Goal: Information Seeking & Learning: Compare options

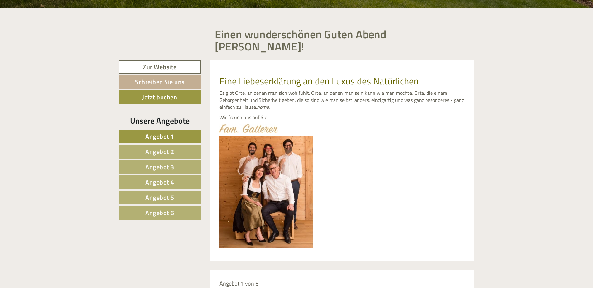
scroll to position [280, 0]
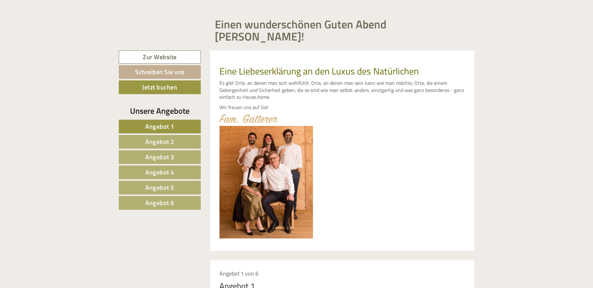
click at [163, 167] on span "Angebot 4" at bounding box center [159, 172] width 29 height 10
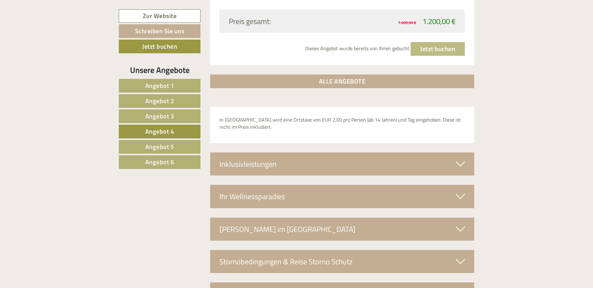
scroll to position [996, 0]
click at [462, 157] on div "Inklusivleistungen" at bounding box center [342, 163] width 264 height 23
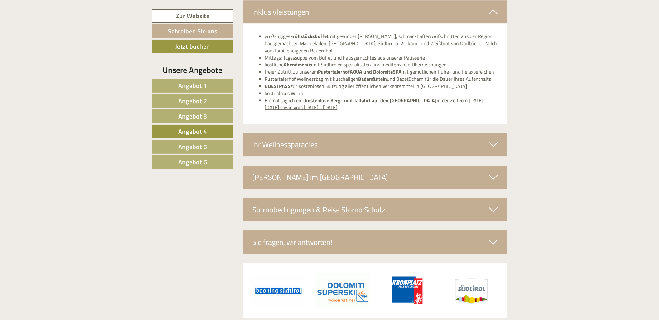
scroll to position [1179, 0]
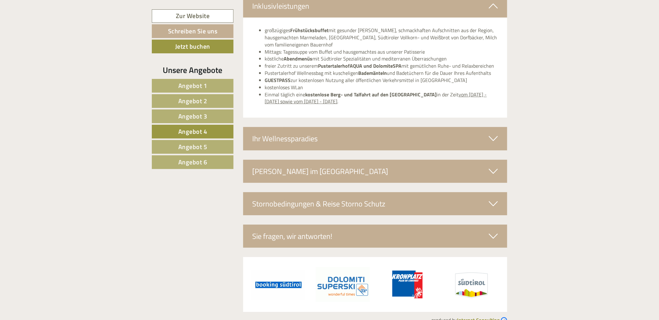
drag, startPoint x: 408, startPoint y: 125, endPoint x: 496, endPoint y: 125, distance: 88.5
click at [465, 127] on div "Ihr Wellnessparadies" at bounding box center [375, 138] width 264 height 23
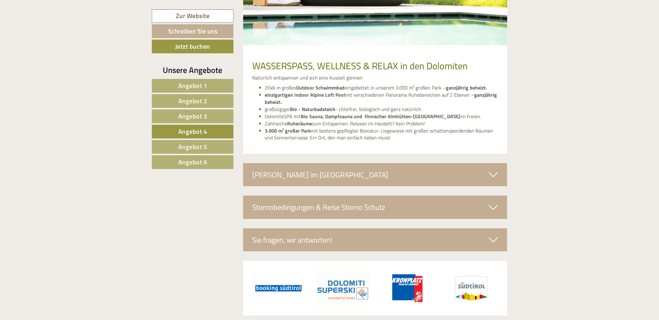
scroll to position [1420, 0]
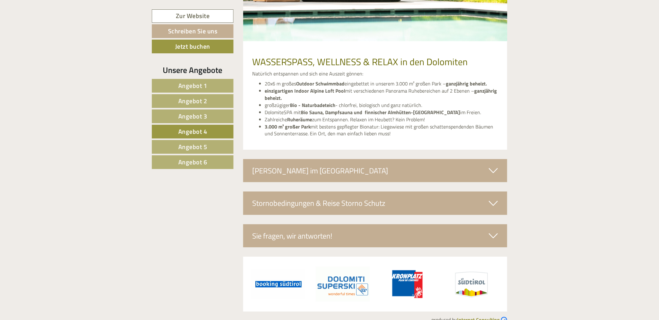
click at [493, 165] on icon at bounding box center [493, 170] width 9 height 11
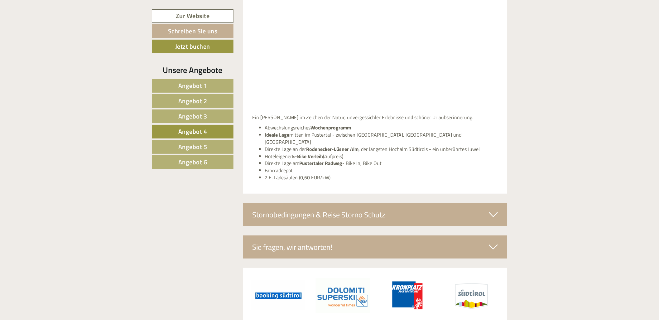
scroll to position [1652, 0]
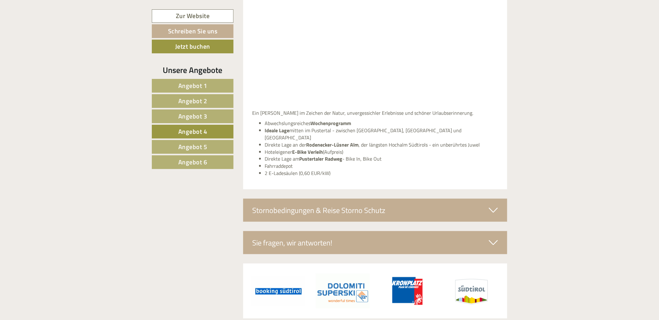
click at [490, 205] on icon at bounding box center [493, 210] width 9 height 11
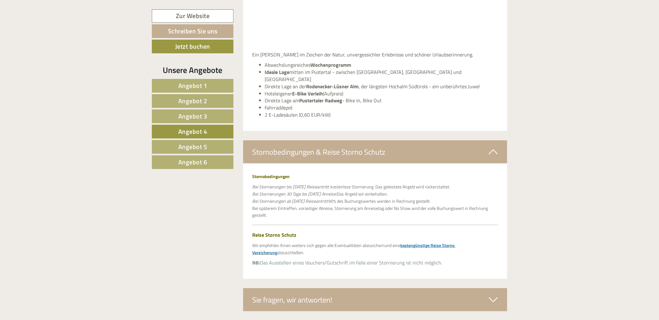
scroll to position [1722, 0]
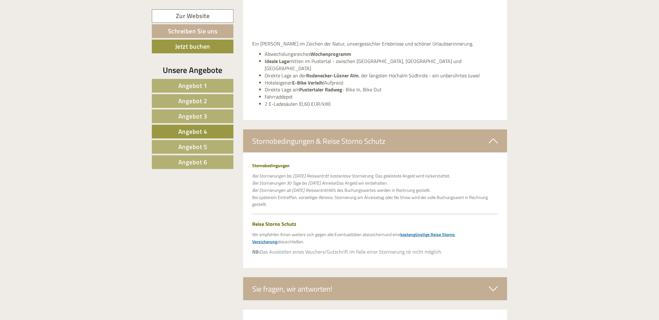
click at [211, 89] on link "Angebot 1" at bounding box center [193, 86] width 82 height 14
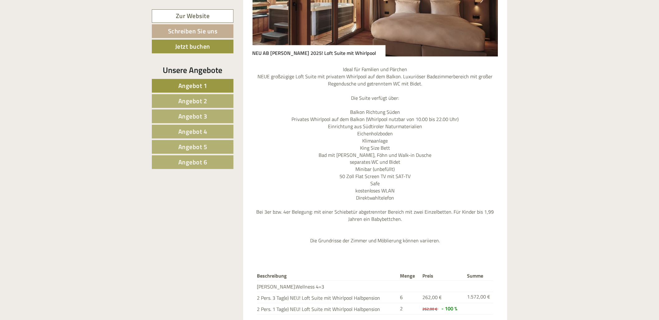
scroll to position [831, 0]
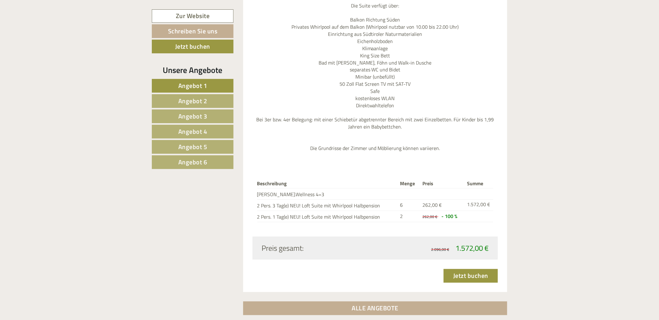
click at [199, 102] on span "Angebot 2" at bounding box center [192, 101] width 29 height 10
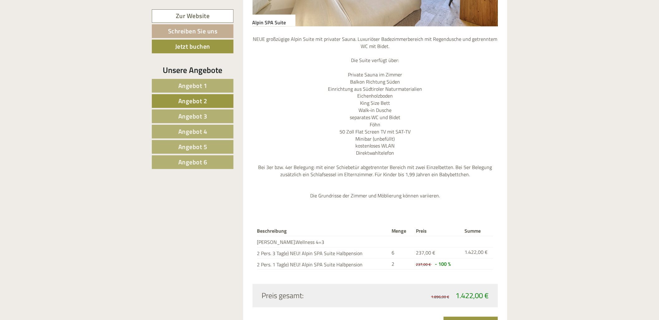
scroll to position [762, 0]
click at [187, 121] on span "Angebot 3" at bounding box center [192, 116] width 29 height 10
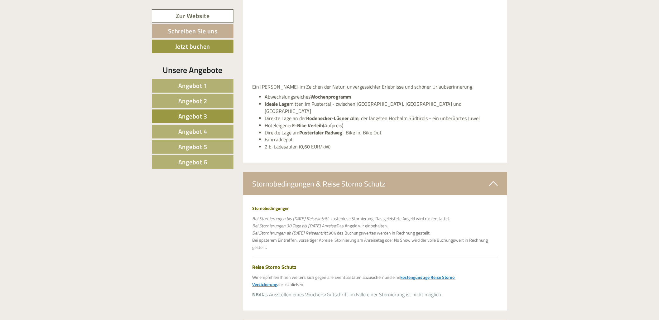
scroll to position [1696, 0]
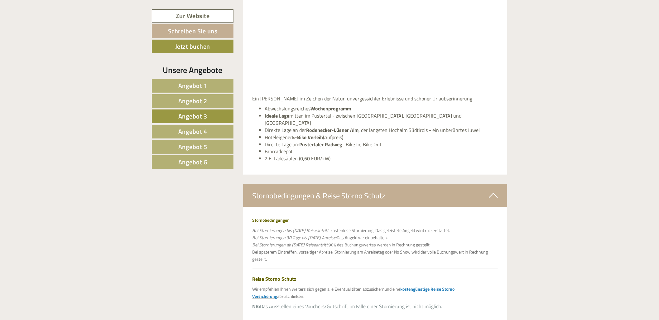
click at [193, 89] on span "Angebot 1" at bounding box center [192, 86] width 29 height 10
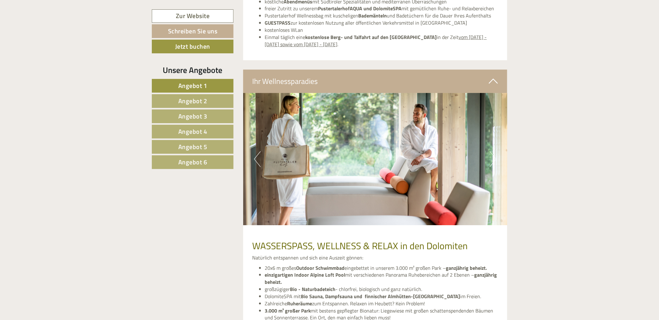
scroll to position [1285, 0]
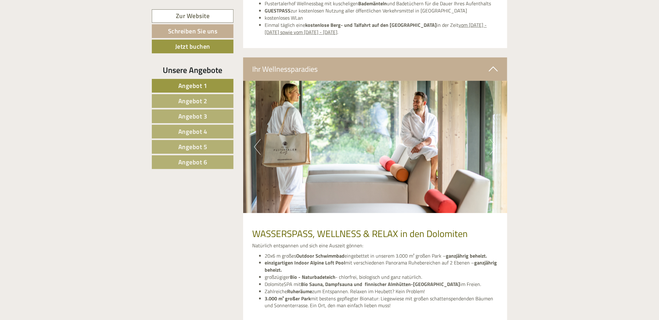
click at [489, 130] on img at bounding box center [375, 147] width 264 height 132
click at [491, 139] on button "Next" at bounding box center [492, 147] width 7 height 16
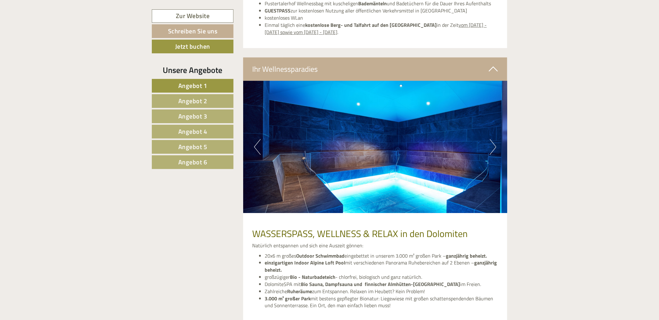
click at [491, 139] on button "Next" at bounding box center [492, 147] width 7 height 16
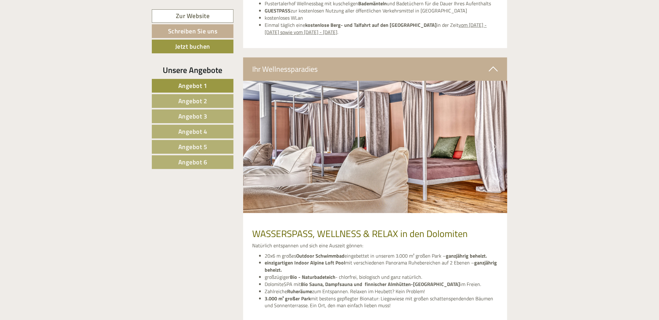
click at [491, 139] on button "Next" at bounding box center [492, 147] width 7 height 16
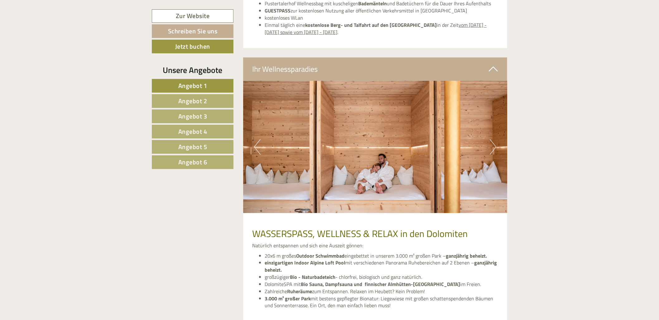
click at [491, 139] on button "Next" at bounding box center [492, 147] width 7 height 16
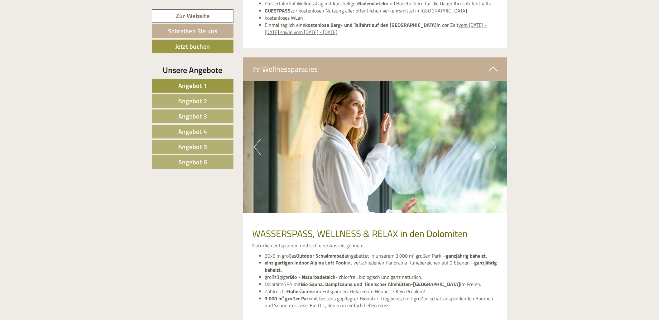
click at [491, 139] on button "Next" at bounding box center [492, 147] width 7 height 16
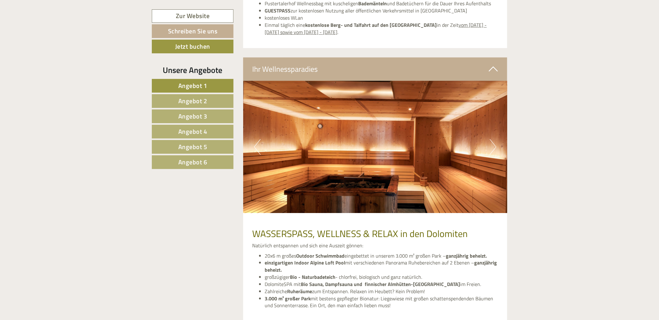
click at [212, 105] on link "Angebot 2" at bounding box center [193, 101] width 82 height 14
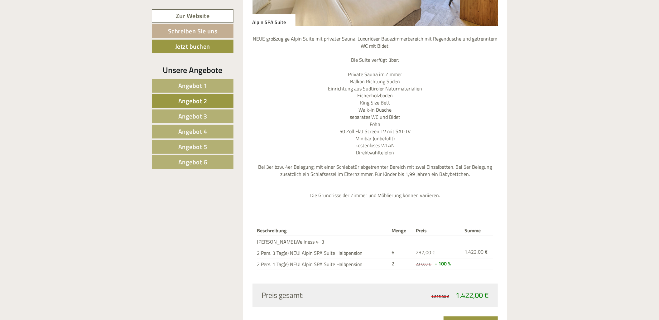
scroll to position [762, 0]
click at [227, 115] on link "Angebot 3" at bounding box center [193, 116] width 82 height 14
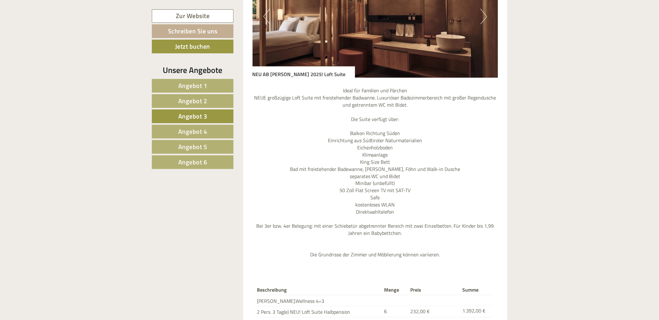
scroll to position [727, 0]
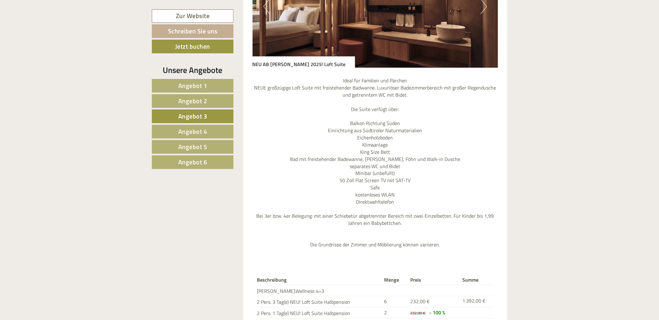
click at [208, 133] on link "Angebot 4" at bounding box center [193, 132] width 82 height 14
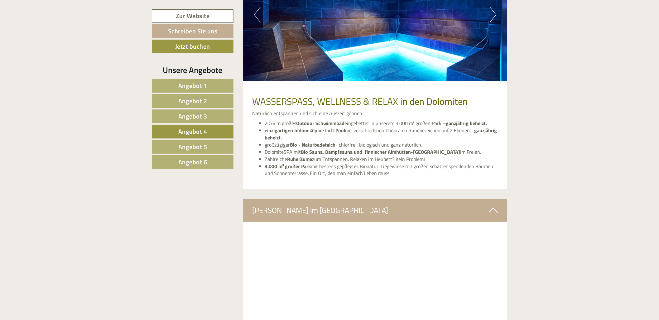
scroll to position [1454, 0]
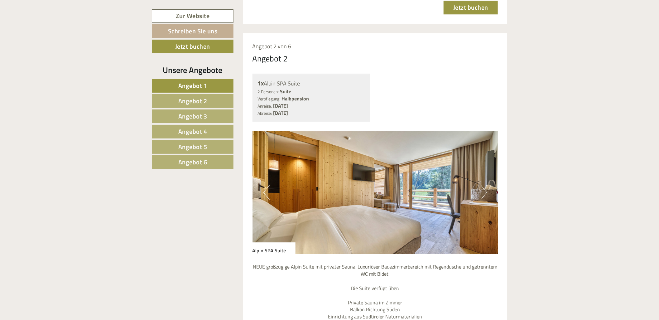
scroll to position [1108, 0]
